Goal: Task Accomplishment & Management: Manage account settings

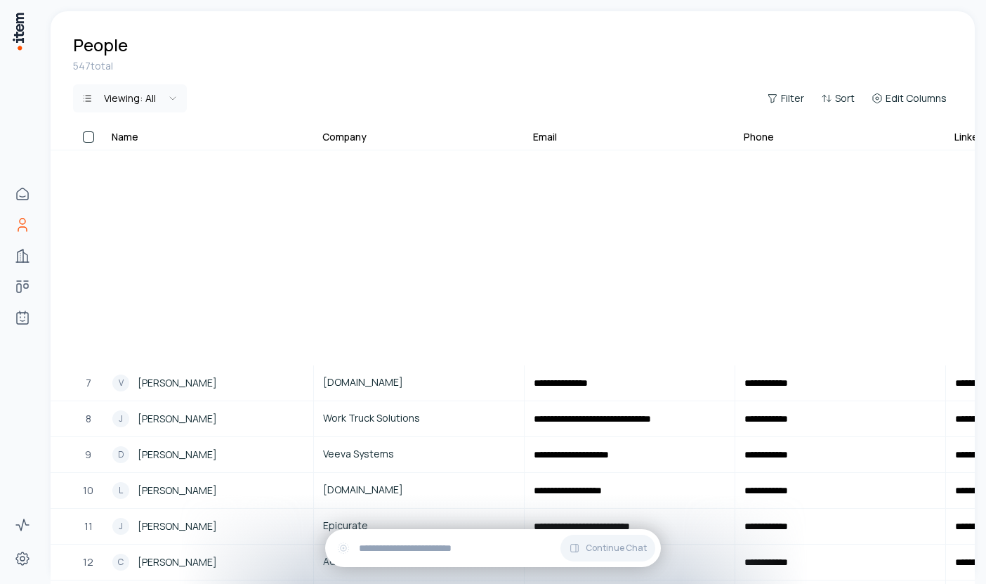
scroll to position [759, 860]
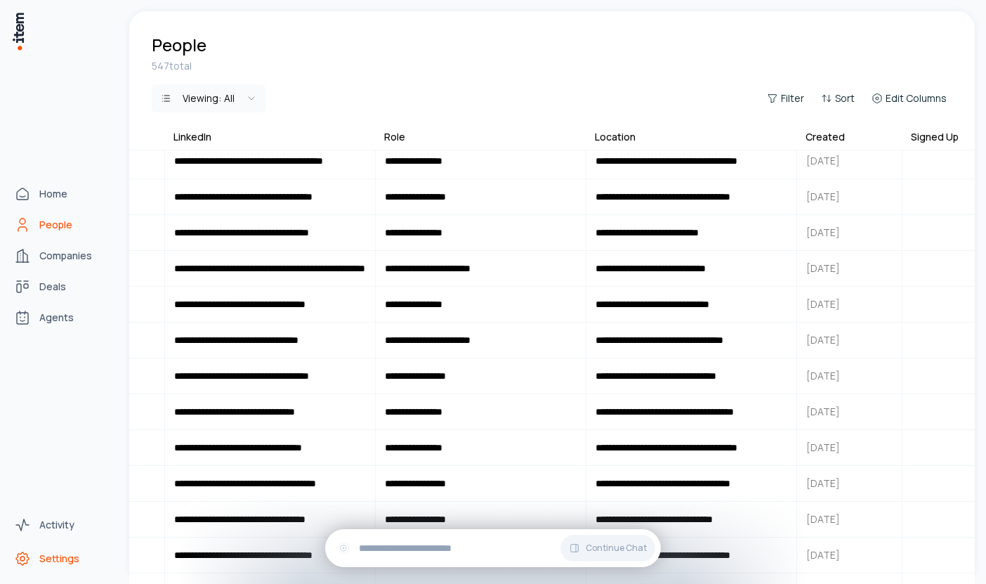
click at [60, 560] on span "Settings" at bounding box center [59, 558] width 40 height 14
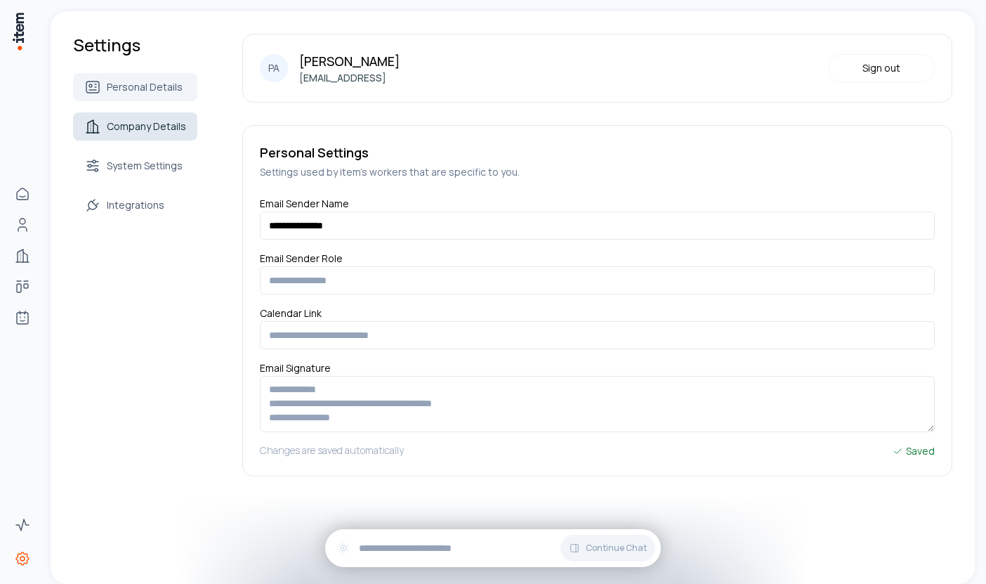
click at [125, 131] on span "Company Details" at bounding box center [146, 126] width 79 height 14
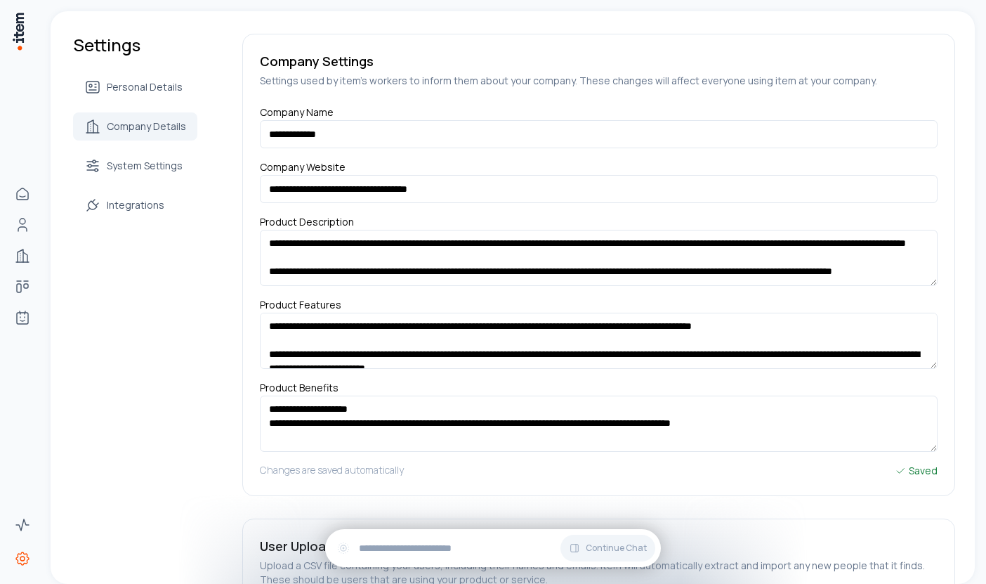
scroll to position [27, 0]
click at [152, 166] on span "System Settings" at bounding box center [145, 166] width 76 height 14
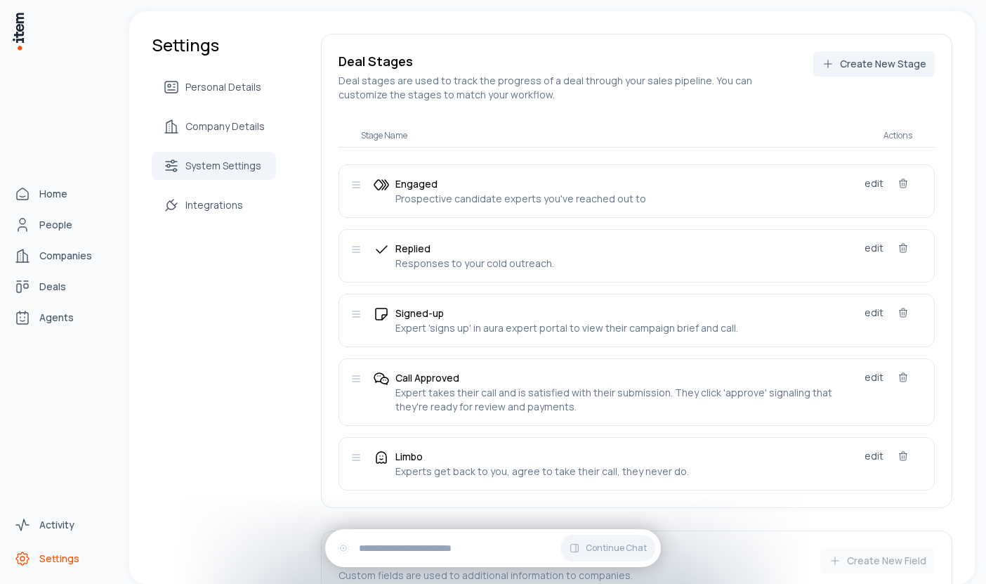
click at [27, 38] on div "Home People Companies Deals Agents" at bounding box center [62, 255] width 124 height 511
click at [21, 34] on img at bounding box center [18, 31] width 14 height 40
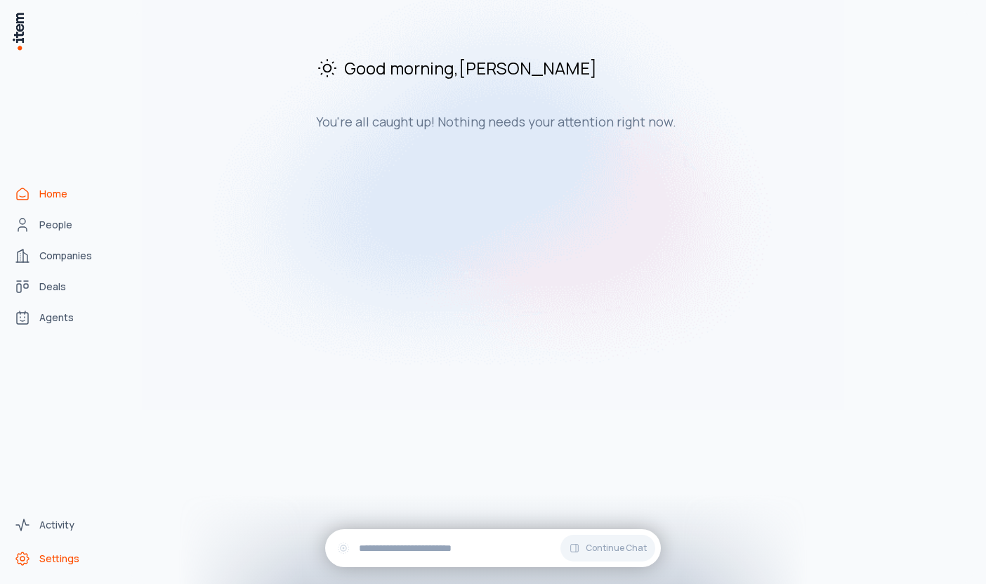
click at [48, 563] on span "Settings" at bounding box center [59, 558] width 40 height 14
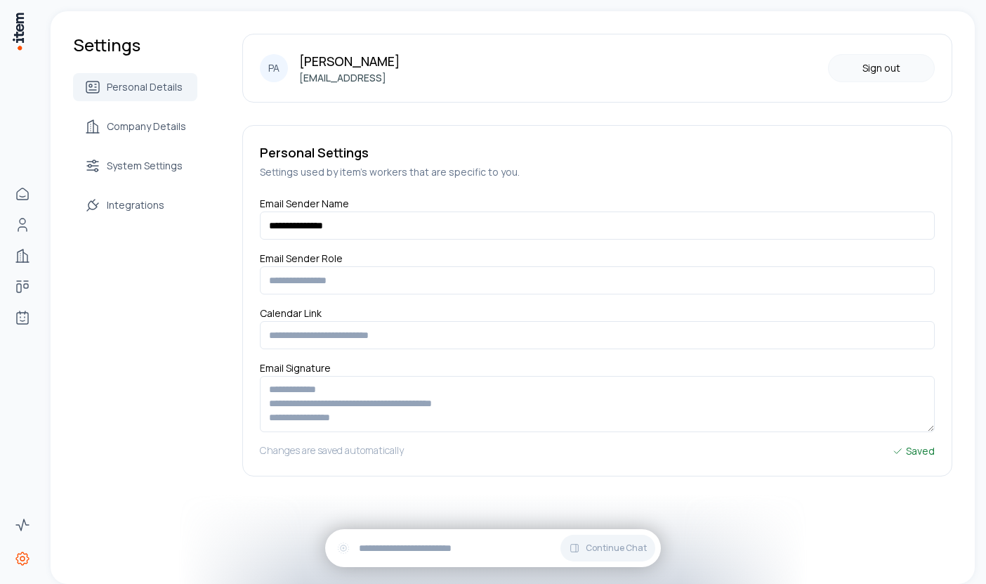
click at [886, 63] on button "Sign out" at bounding box center [881, 68] width 107 height 28
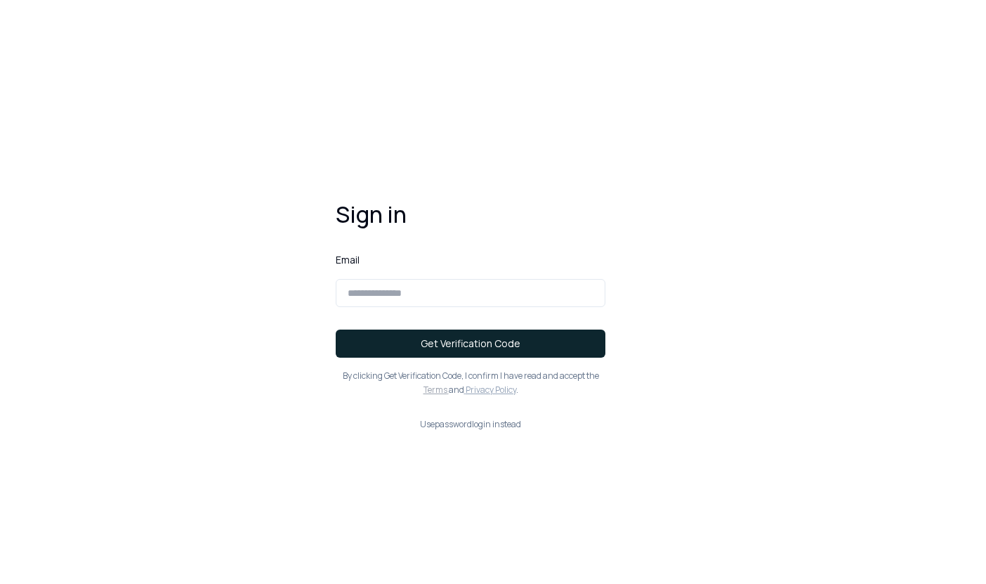
click at [365, 288] on input at bounding box center [471, 293] width 270 height 28
click at [230, 287] on div "Sign in Email Get Verification Code By clicking Get Verification Code , I confi…" at bounding box center [493, 292] width 986 height 584
